Goal: Obtain resource: Download file/media

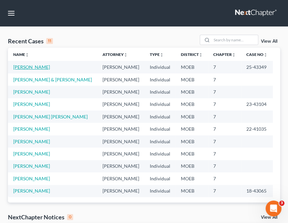
click at [32, 65] on link "[PERSON_NAME]" at bounding box center [31, 67] width 37 height 6
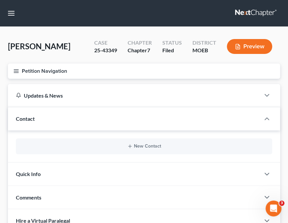
click at [19, 71] on button "Petition Navigation" at bounding box center [144, 71] width 272 height 15
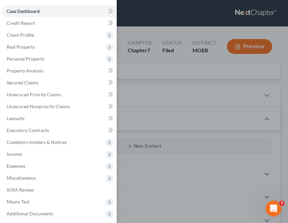
scroll to position [26, 0]
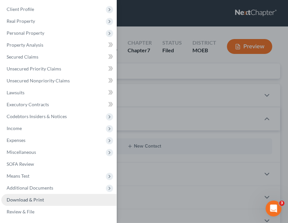
click at [31, 200] on span "Download & Print" at bounding box center [25, 200] width 37 height 6
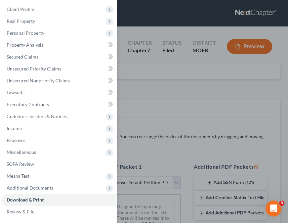
click at [268, 89] on div "Case Dashboard Payments Invoices Payments Payments Credit Report Client Profile" at bounding box center [144, 111] width 288 height 223
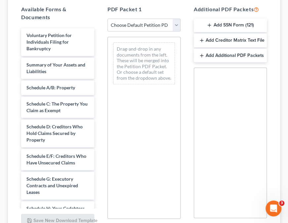
scroll to position [159, 0]
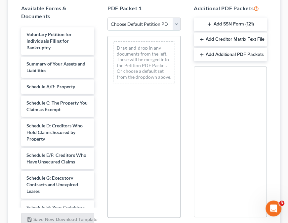
click at [176, 21] on select "Choose Default Petition PDF Packet Complete Bankruptcy Petition (all forms and …" at bounding box center [144, 24] width 73 height 13
select select "2"
click at [108, 18] on select "Choose Default Petition PDF Packet Complete Bankruptcy Petition (all forms and …" at bounding box center [144, 24] width 73 height 13
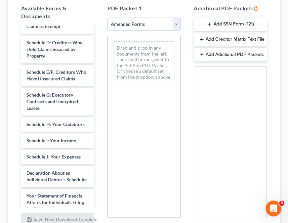
scroll to position [87, 0]
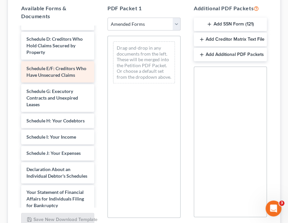
click at [65, 70] on div "Voluntary Petition for Individuals Filing for Bankruptcy Summary of Your Assets…" at bounding box center [58, 151] width 84 height 423
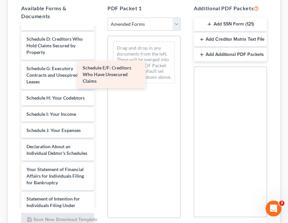
drag, startPoint x: 56, startPoint y: 73, endPoint x: 138, endPoint y: 73, distance: 82.1
click at [100, 73] on div "Schedule E/F: Creditors Who Have Unsecured Claims Voluntary Petition for Indivi…" at bounding box center [58, 140] width 84 height 400
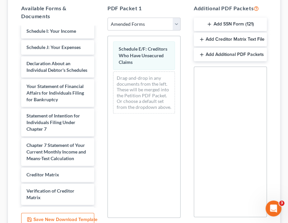
scroll to position [175, 0]
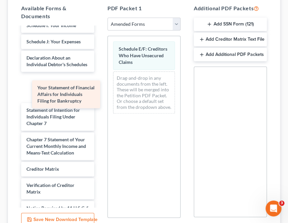
drag, startPoint x: 52, startPoint y: 99, endPoint x: 63, endPoint y: 94, distance: 11.8
click at [63, 94] on div "Your Statement of Financial Affairs for Individuals Filing for Bankruptcy Volun…" at bounding box center [58, 52] width 84 height 400
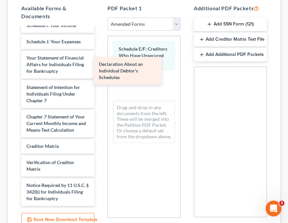
drag, startPoint x: 44, startPoint y: 71, endPoint x: 119, endPoint y: 73, distance: 75.2
click at [100, 73] on div "Declaration About an Individual Debtor's Schedules Voluntary Petition for Indiv…" at bounding box center [58, 40] width 84 height 377
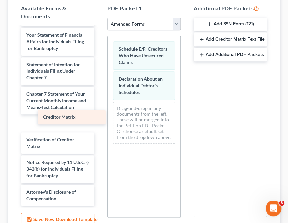
scroll to position [202, 0]
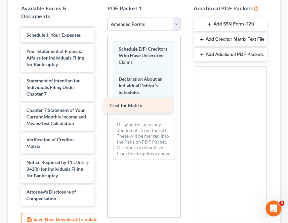
drag, startPoint x: 47, startPoint y: 117, endPoint x: 136, endPoint y: 106, distance: 89.4
click at [100, 106] on div "Creditor Matrix Voluntary Petition for Individuals Filing for Bankruptcy Summar…" at bounding box center [58, 25] width 84 height 361
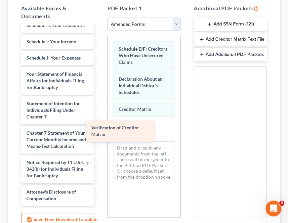
scroll to position [179, 0]
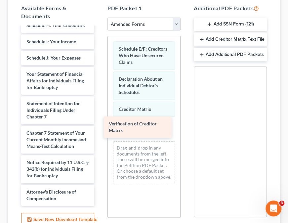
drag, startPoint x: 42, startPoint y: 134, endPoint x: 124, endPoint y: 126, distance: 83.2
click at [100, 126] on div "Verification of Creditor Matrix Voluntary Petition for Individuals Filing for B…" at bounding box center [58, 37] width 84 height 338
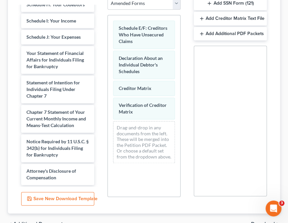
scroll to position [215, 0]
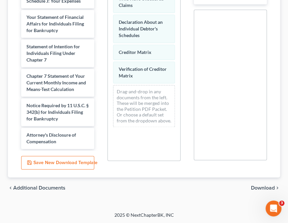
click at [267, 186] on span "Download" at bounding box center [263, 187] width 24 height 5
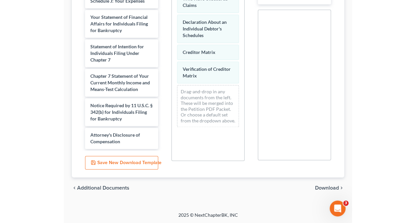
scroll to position [28, 0]
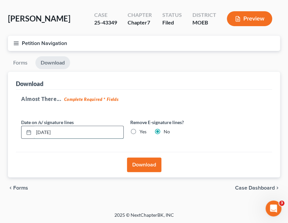
click at [48, 130] on input "[DATE]" at bounding box center [79, 132] width 90 height 13
type input "[DATE]"
click at [148, 165] on button "Download" at bounding box center [144, 165] width 34 height 15
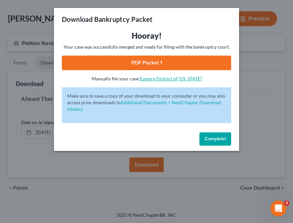
click at [175, 77] on link "Eastern District of [US_STATE]" at bounding box center [171, 79] width 62 height 6
click at [142, 60] on link "PDF Packet 1" at bounding box center [146, 63] width 169 height 15
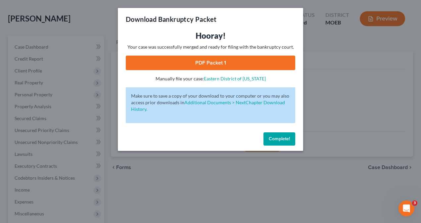
click at [276, 139] on span "Complete!" at bounding box center [279, 139] width 21 height 6
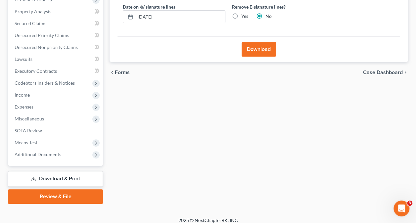
scroll to position [127, 0]
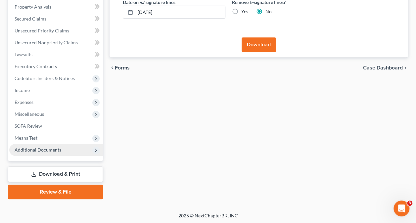
click at [94, 149] on icon at bounding box center [95, 150] width 5 height 5
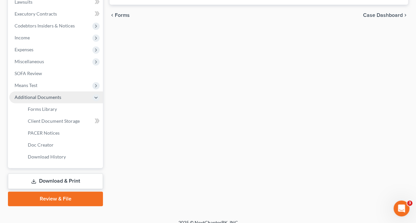
scroll to position [187, 0]
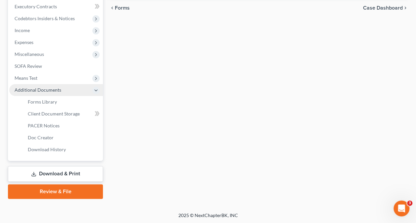
click at [69, 174] on link "Download & Print" at bounding box center [55, 174] width 95 height 16
click at [56, 191] on link "Review & File" at bounding box center [55, 191] width 95 height 15
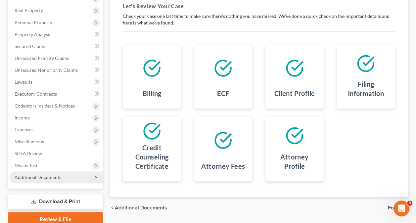
scroll to position [128, 0]
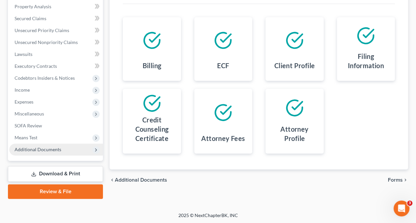
click at [72, 176] on link "Download & Print" at bounding box center [55, 174] width 95 height 16
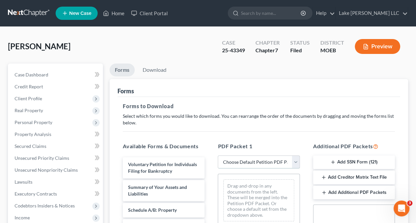
click at [293, 163] on select "Choose Default Petition PDF Packet Complete Bankruptcy Petition (all forms and …" at bounding box center [259, 162] width 82 height 13
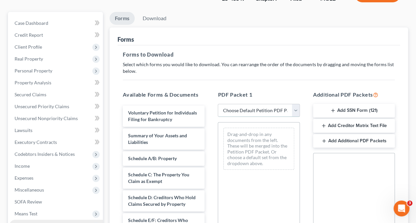
scroll to position [53, 0]
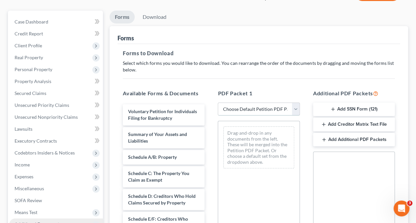
click at [293, 107] on select "Choose Default Petition PDF Packet Complete Bankruptcy Petition (all forms and …" at bounding box center [259, 109] width 82 height 13
click at [293, 206] on icon "Open Intercom Messenger" at bounding box center [400, 207] width 11 height 11
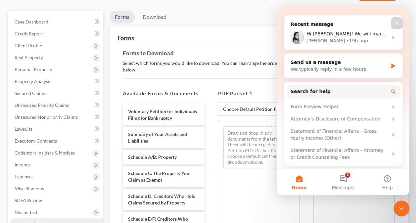
scroll to position [70, 0]
click at [293, 178] on button "4 Messages" at bounding box center [343, 182] width 44 height 26
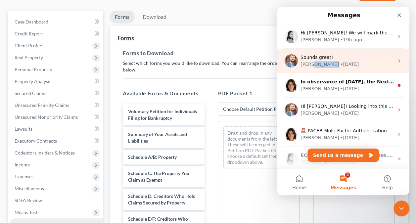
click at [293, 64] on div "[PERSON_NAME] • [DATE]" at bounding box center [347, 64] width 93 height 7
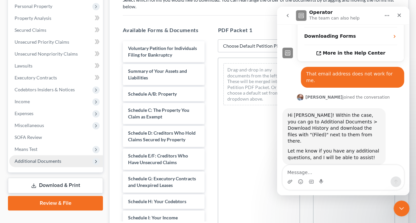
scroll to position [127, 0]
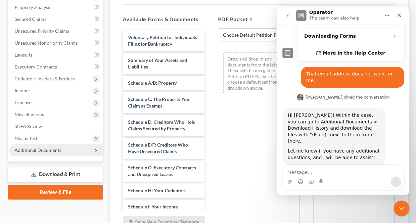
click at [93, 150] on icon at bounding box center [95, 150] width 7 height 7
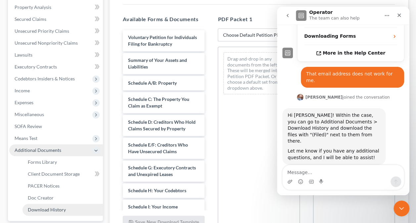
click at [67, 206] on link "Download History" at bounding box center [63, 210] width 80 height 12
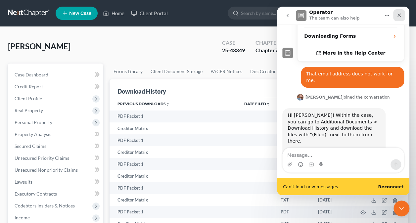
click at [293, 15] on icon "Close" at bounding box center [399, 15] width 5 height 5
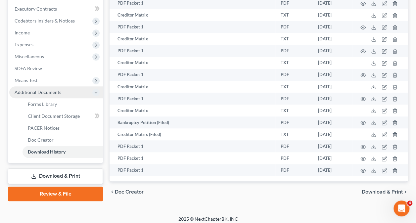
scroll to position [189, 0]
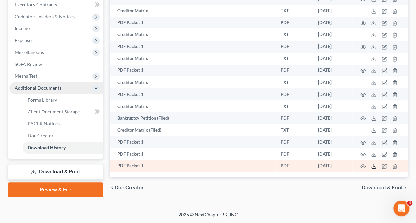
click at [293, 167] on icon at bounding box center [373, 166] width 5 height 5
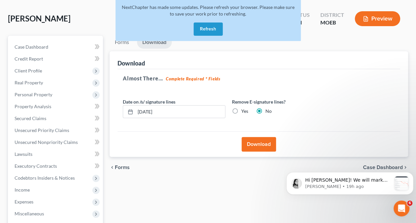
scroll to position [62, 0]
